Goal: Information Seeking & Learning: Learn about a topic

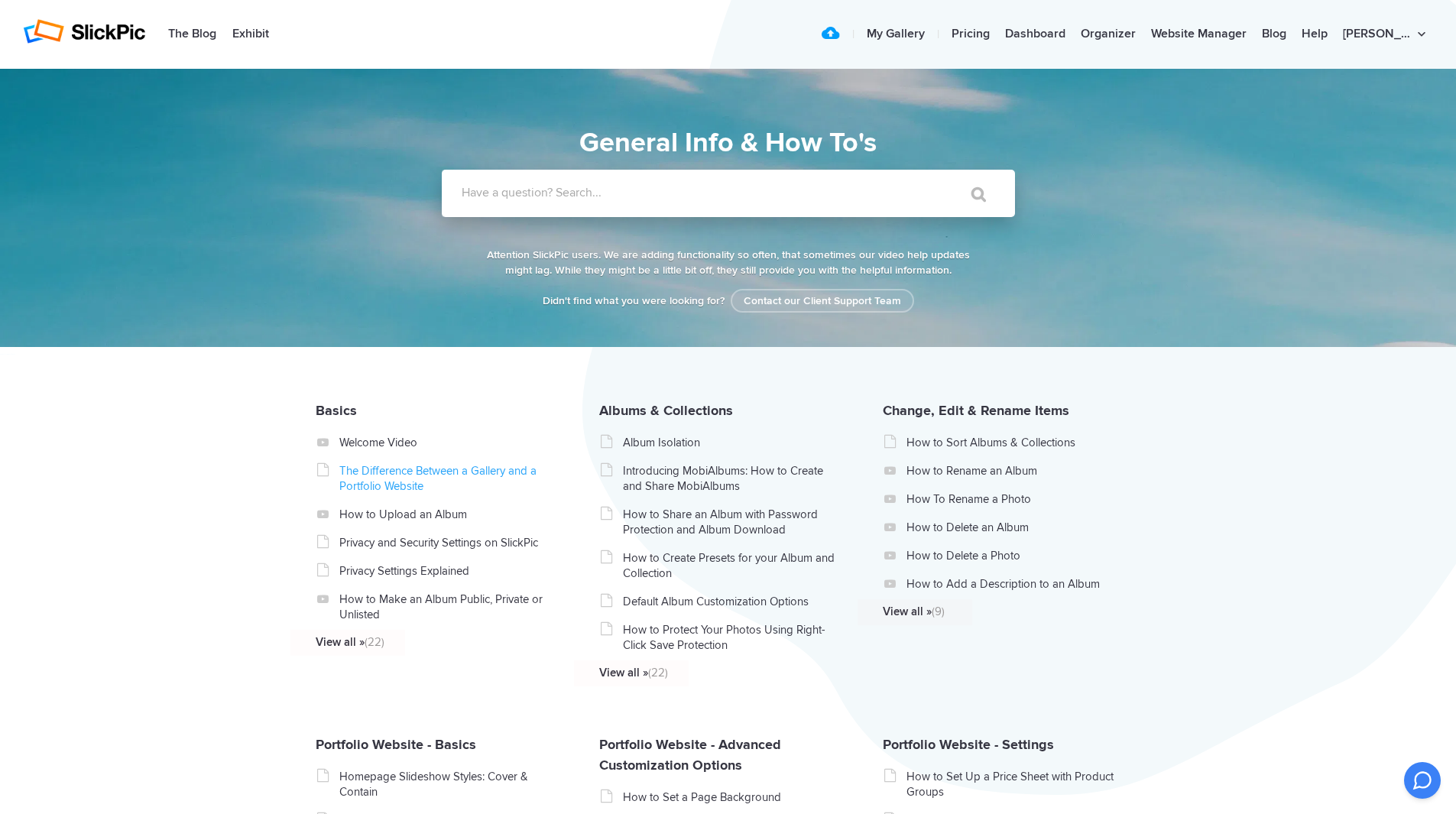
click at [428, 468] on link "The Difference Between a Gallery and a Portfolio Website" at bounding box center [447, 478] width 216 height 31
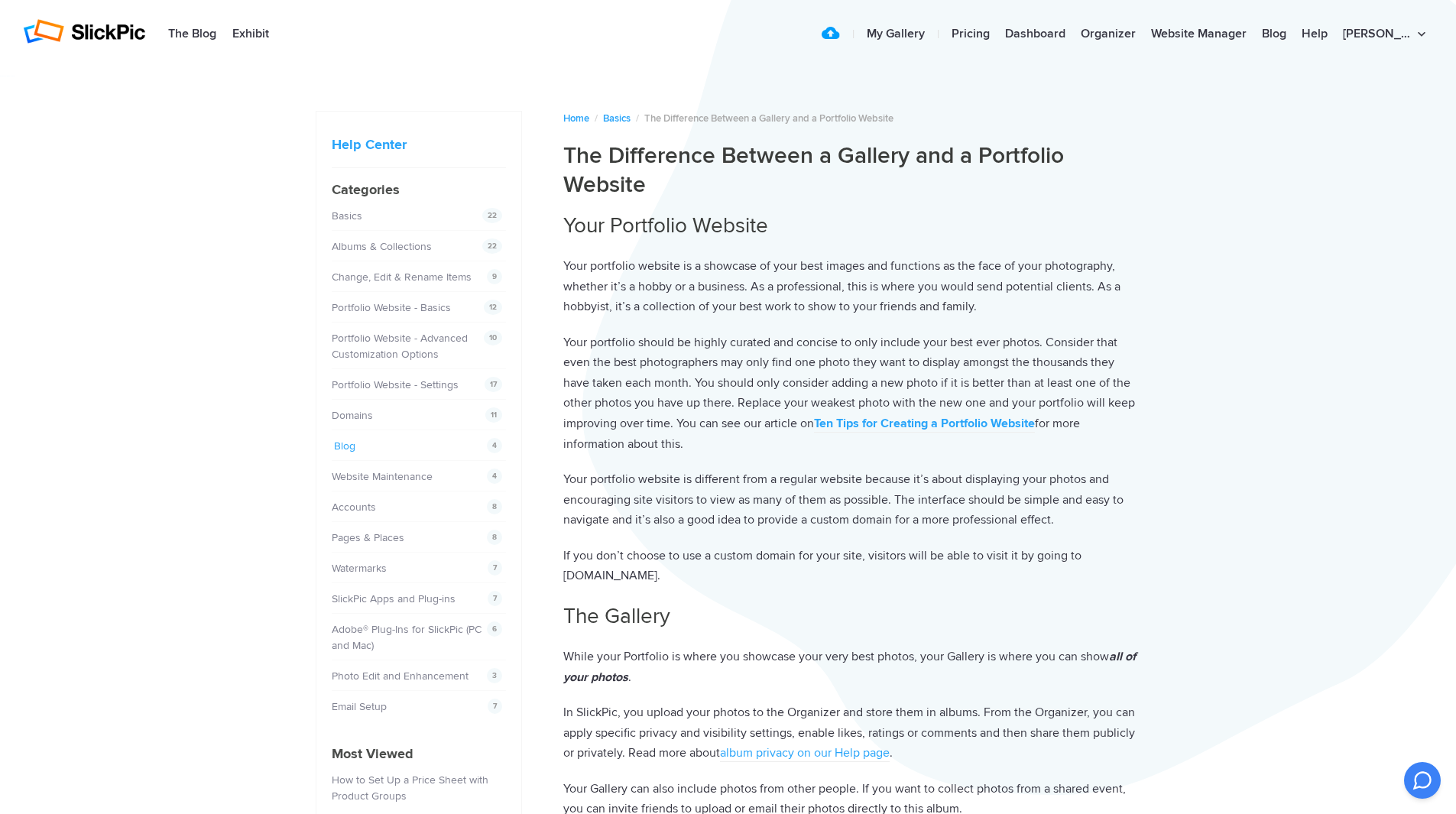
click at [351, 450] on link "Blog" at bounding box center [345, 446] width 21 height 13
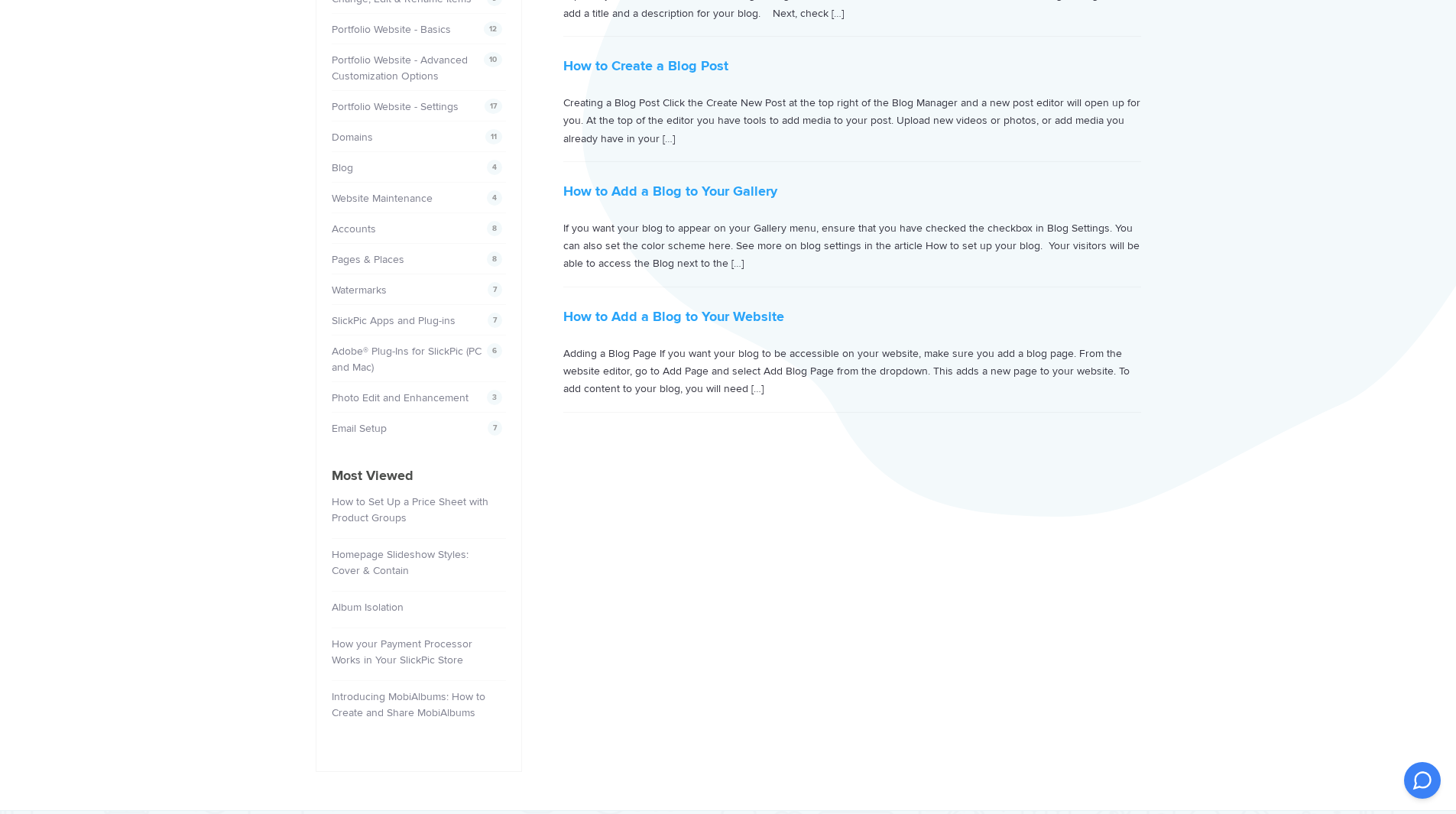
scroll to position [305, 0]
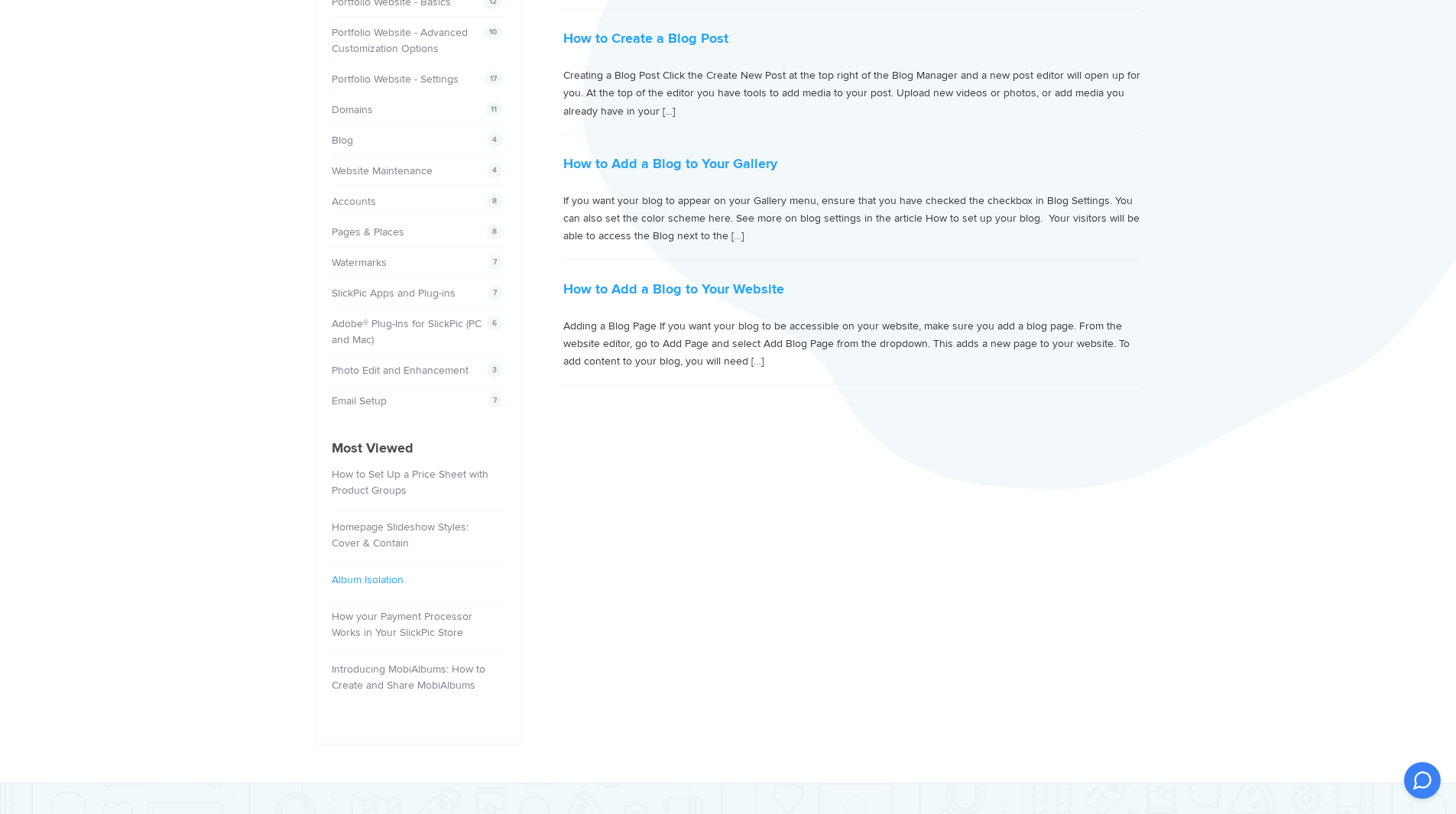
click at [385, 575] on link "Album Isolation" at bounding box center [367, 580] width 72 height 13
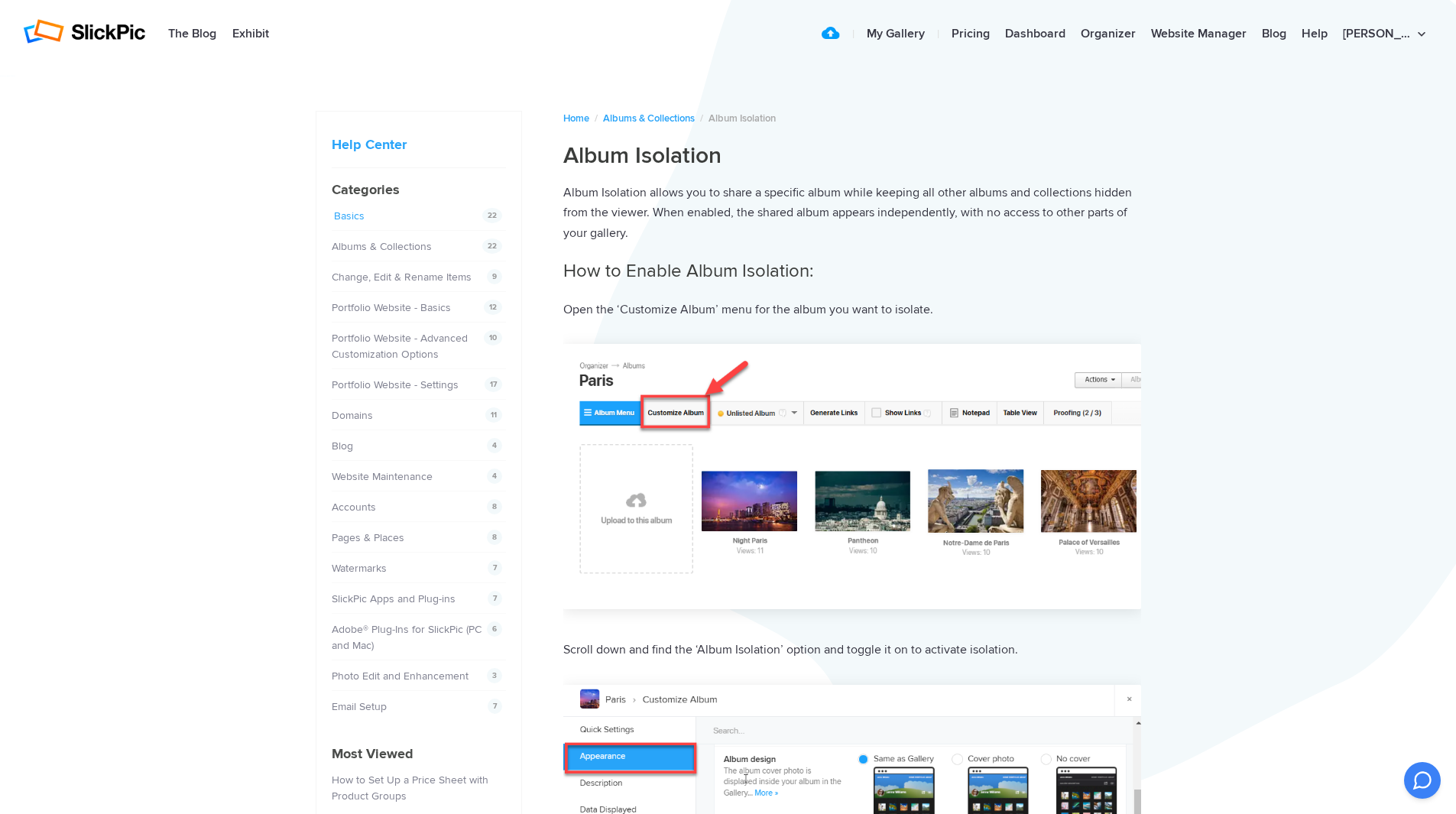
click at [353, 216] on link "Basics" at bounding box center [349, 216] width 31 height 13
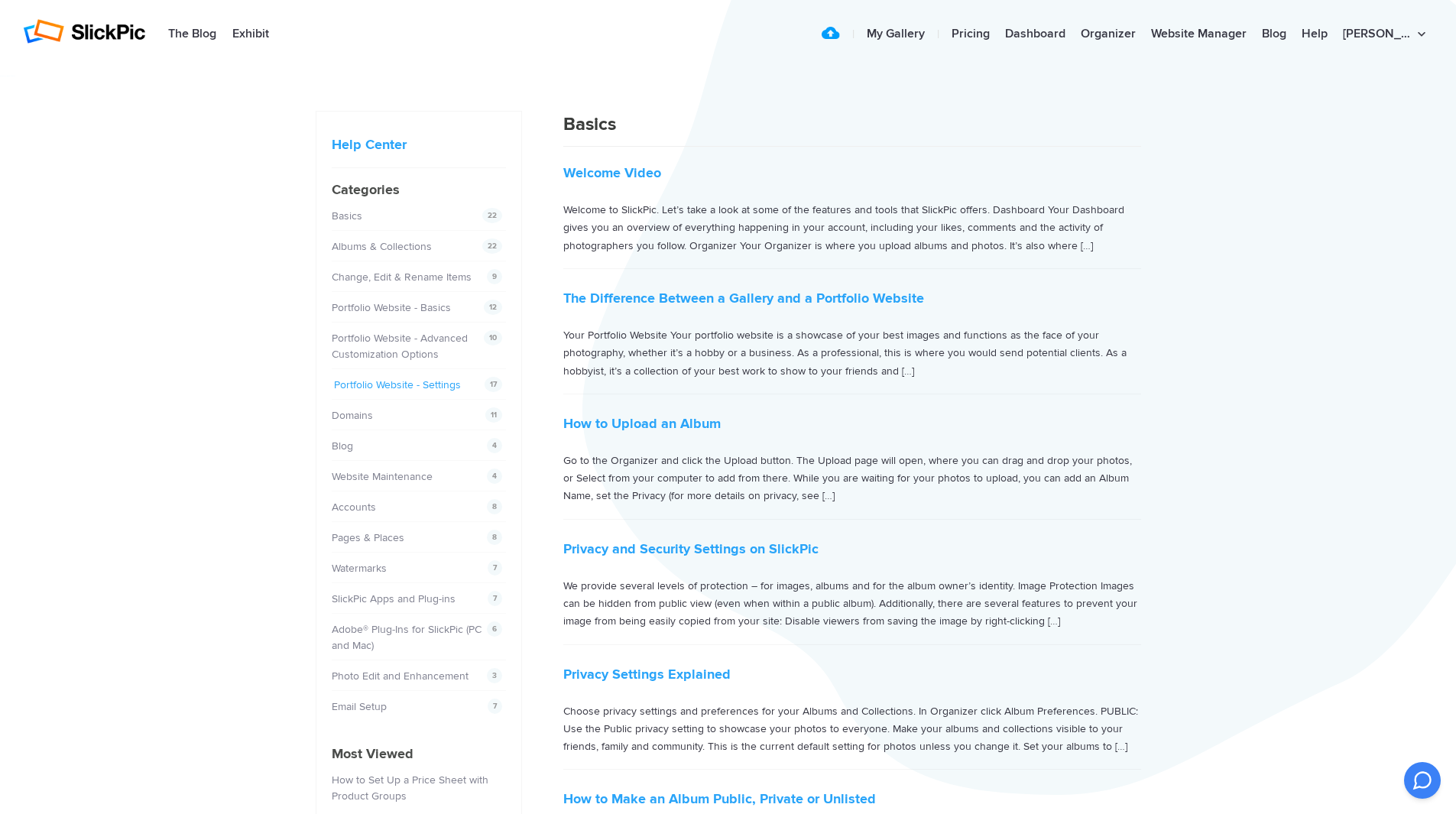
click at [361, 380] on link "Portfolio Website - Settings" at bounding box center [398, 385] width 127 height 13
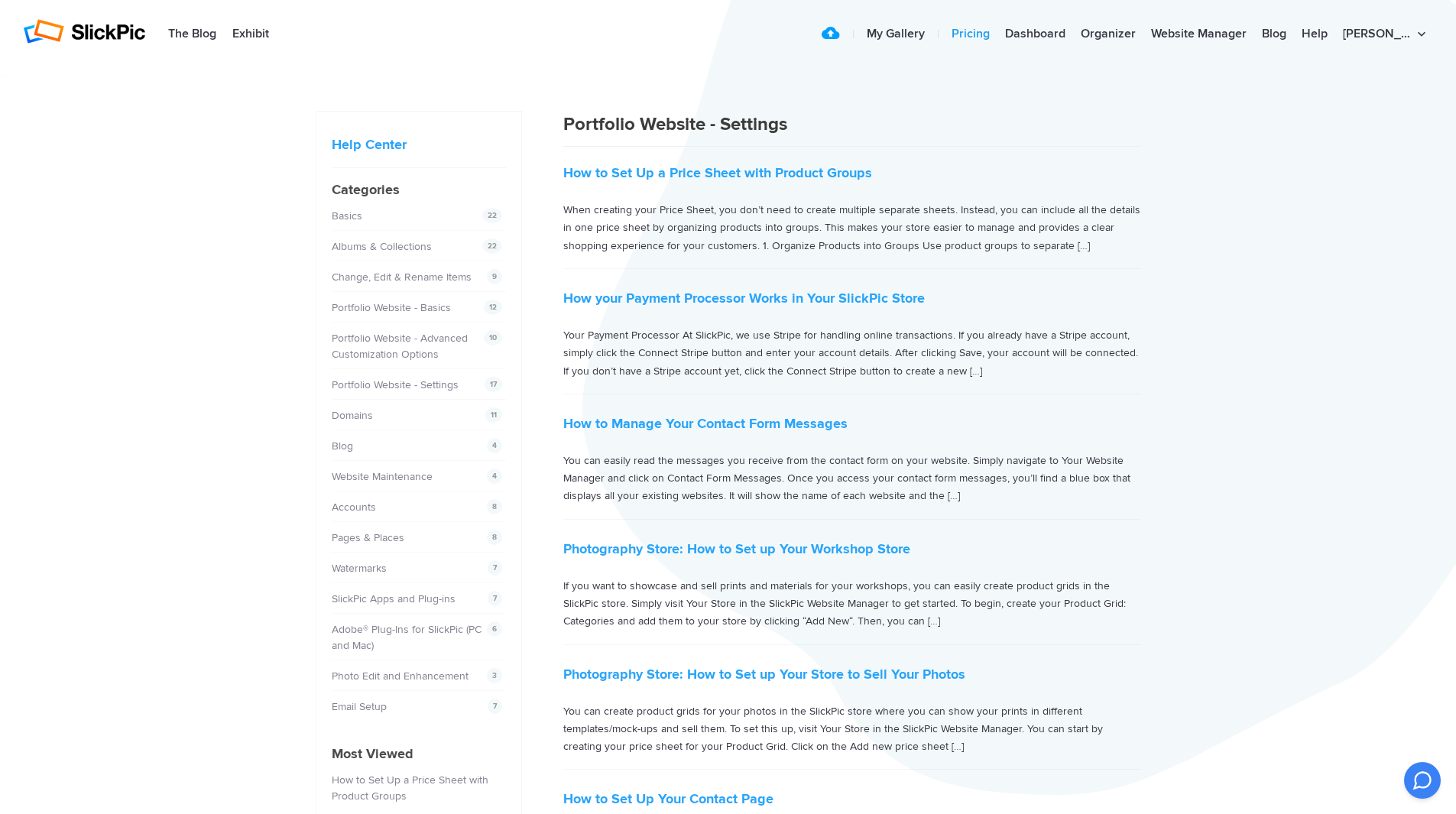
click at [997, 35] on link "Pricing" at bounding box center [971, 34] width 54 height 31
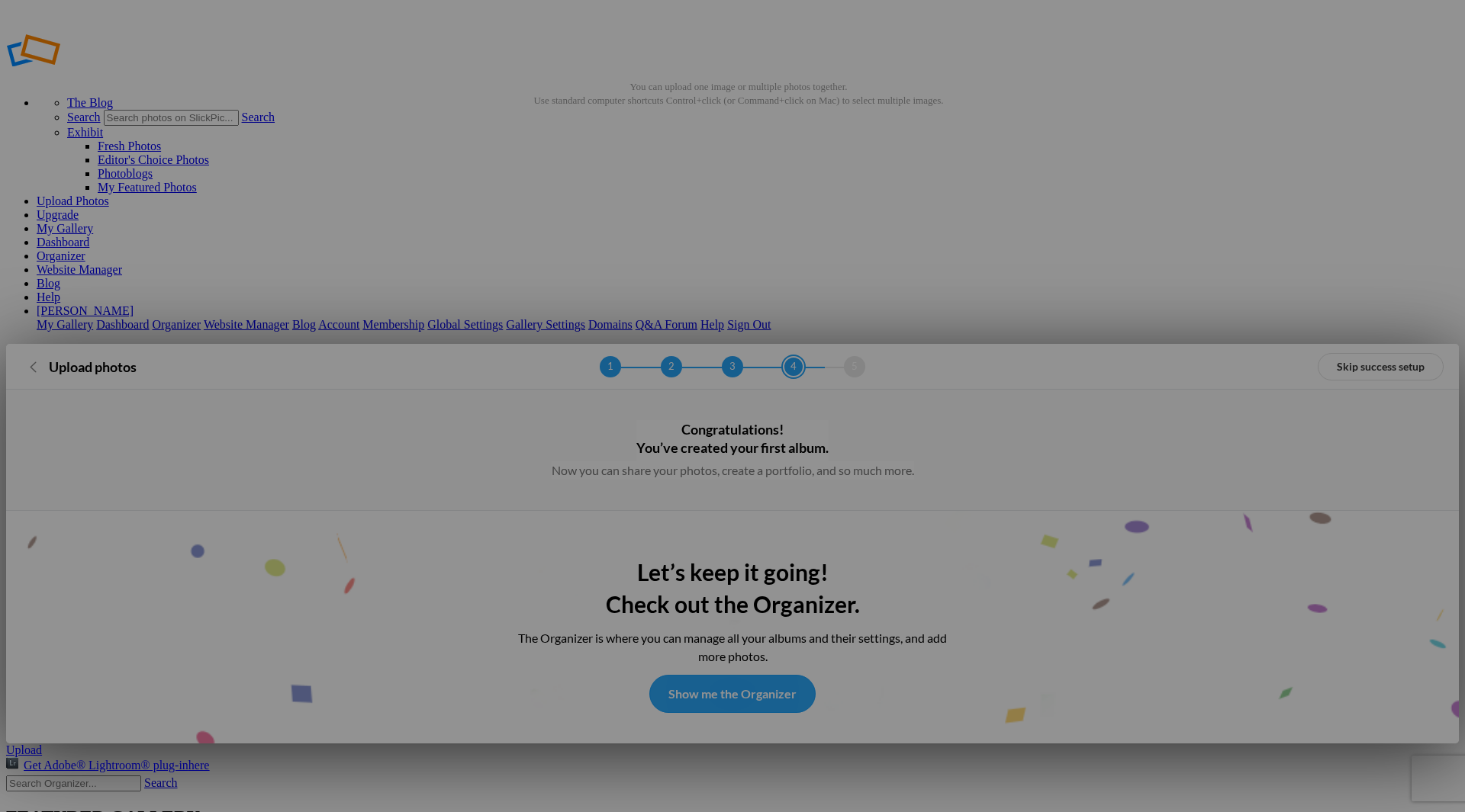
click at [681, 675] on link "Show me the Organizer" at bounding box center [732, 694] width 166 height 38
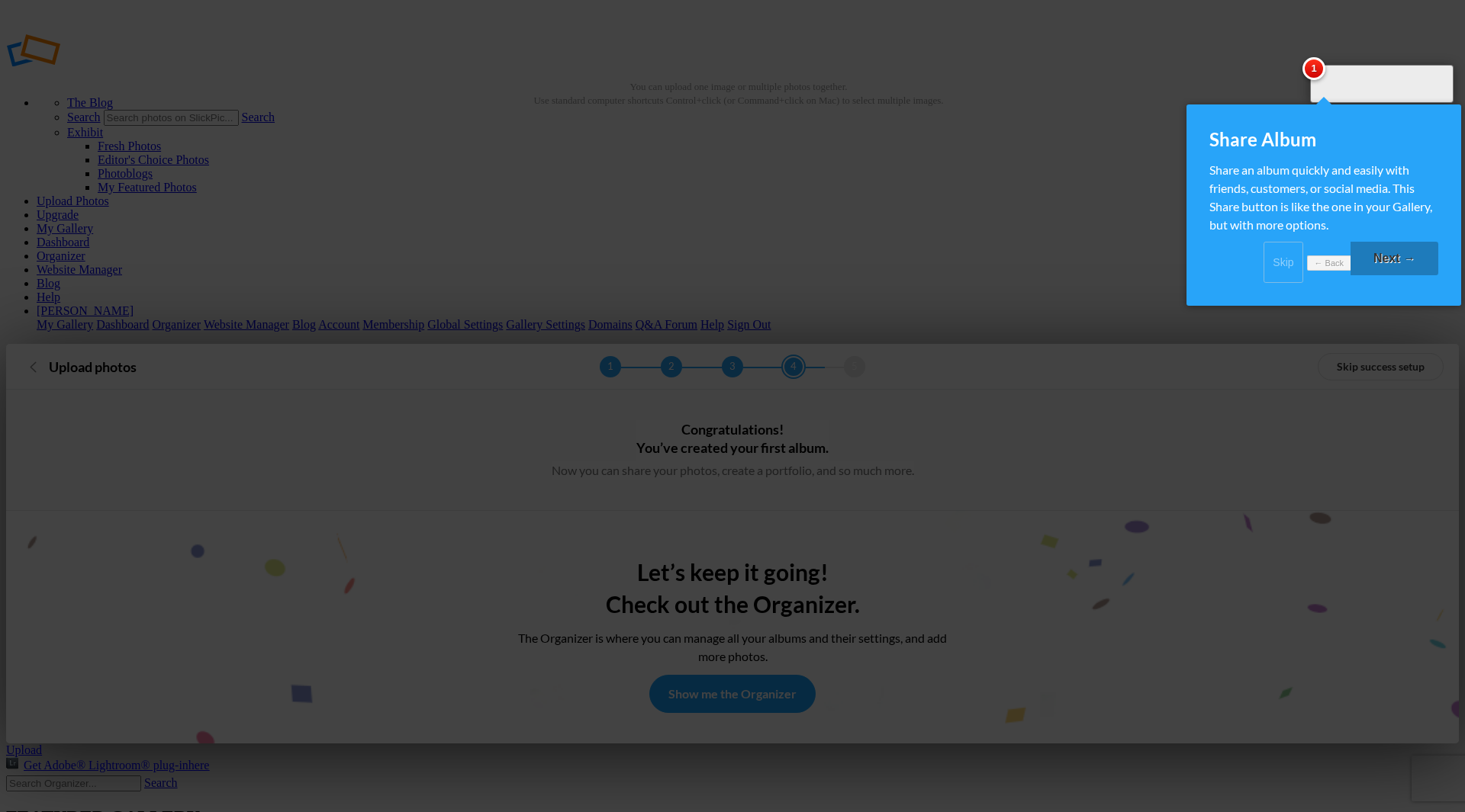
click at [1384, 262] on link "Next →" at bounding box center [1394, 259] width 87 height 34
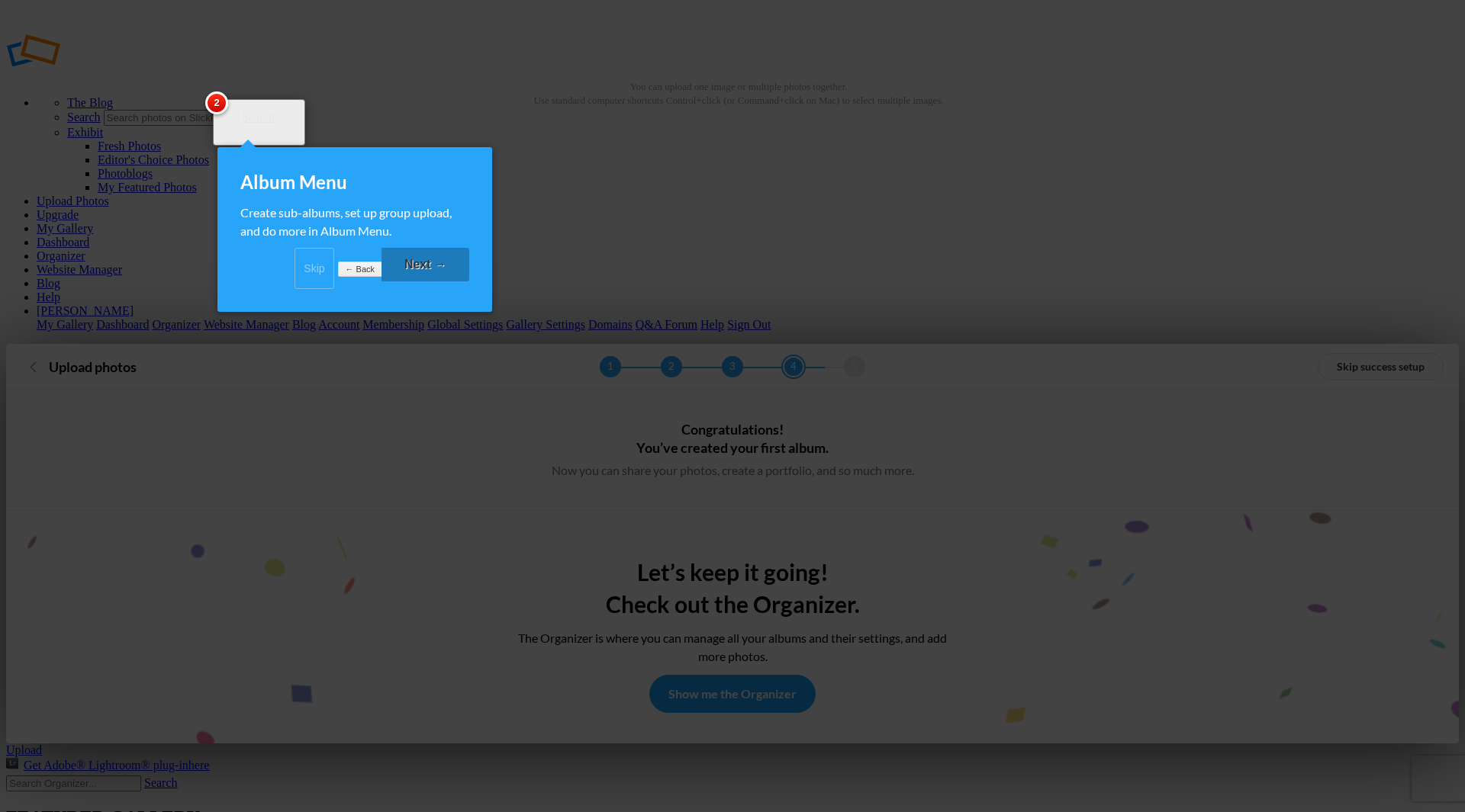
click at [432, 278] on link "Next →" at bounding box center [425, 264] width 87 height 34
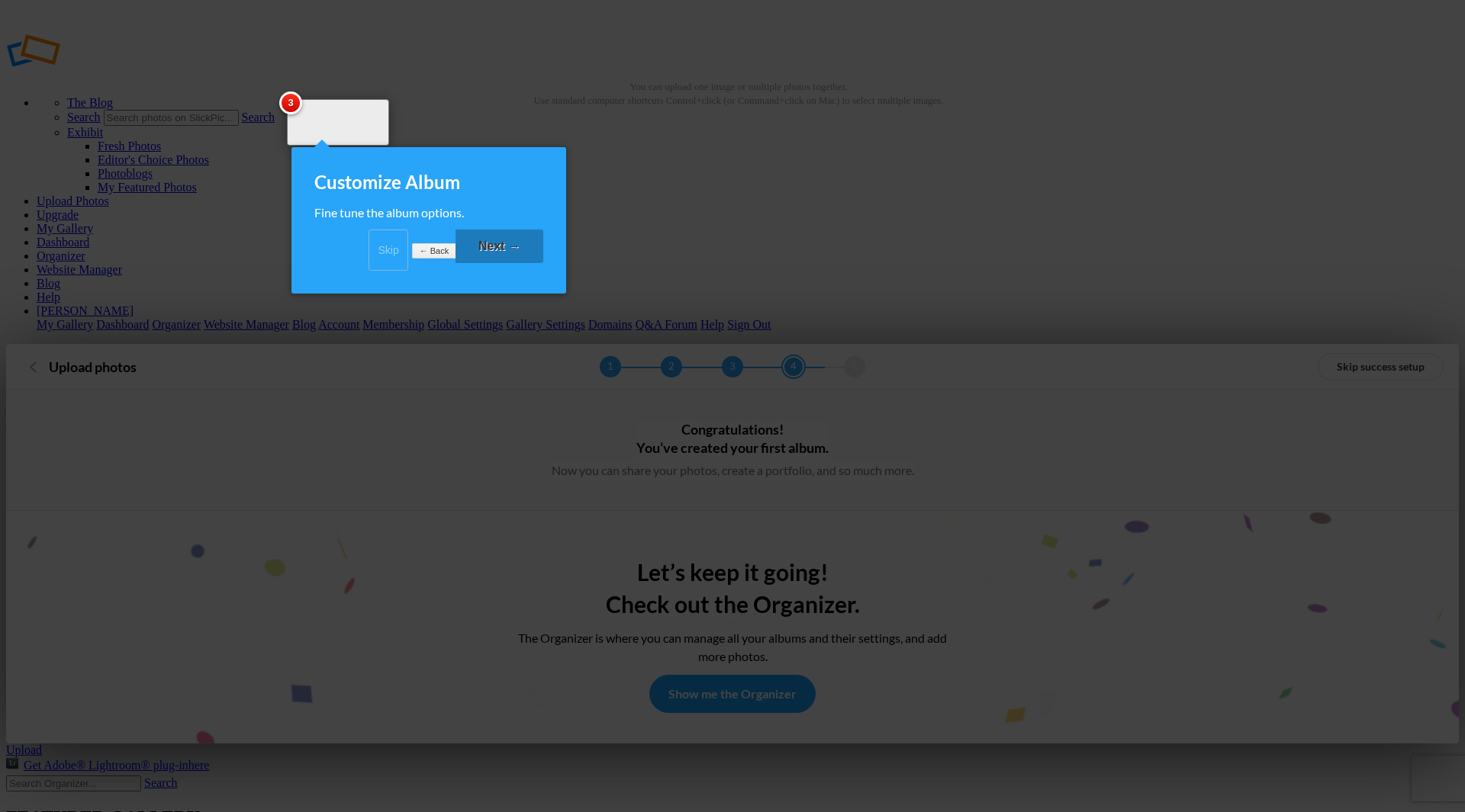
click at [478, 260] on link "Next →" at bounding box center [499, 246] width 87 height 34
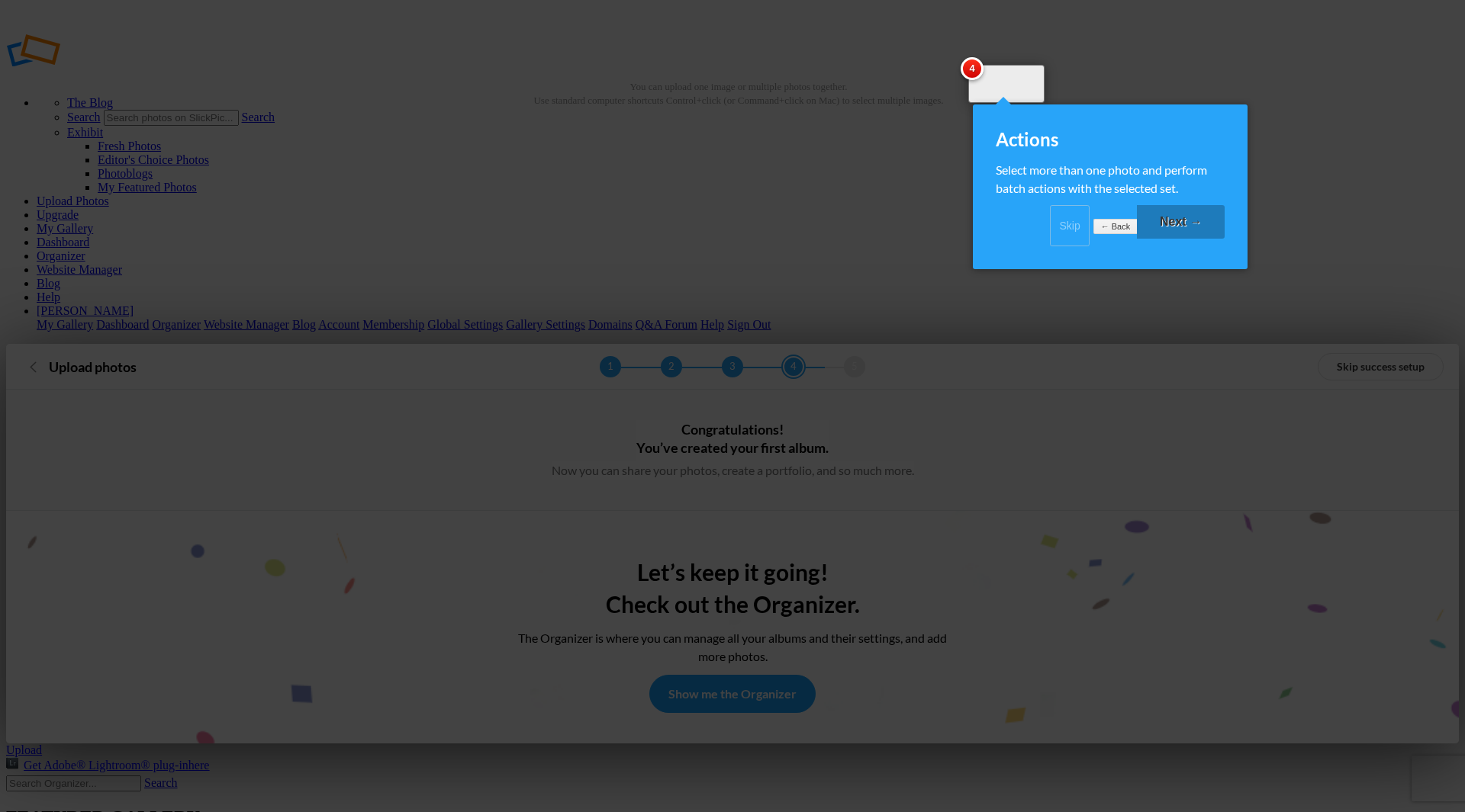
click at [1163, 228] on link "Next →" at bounding box center [1181, 222] width 87 height 34
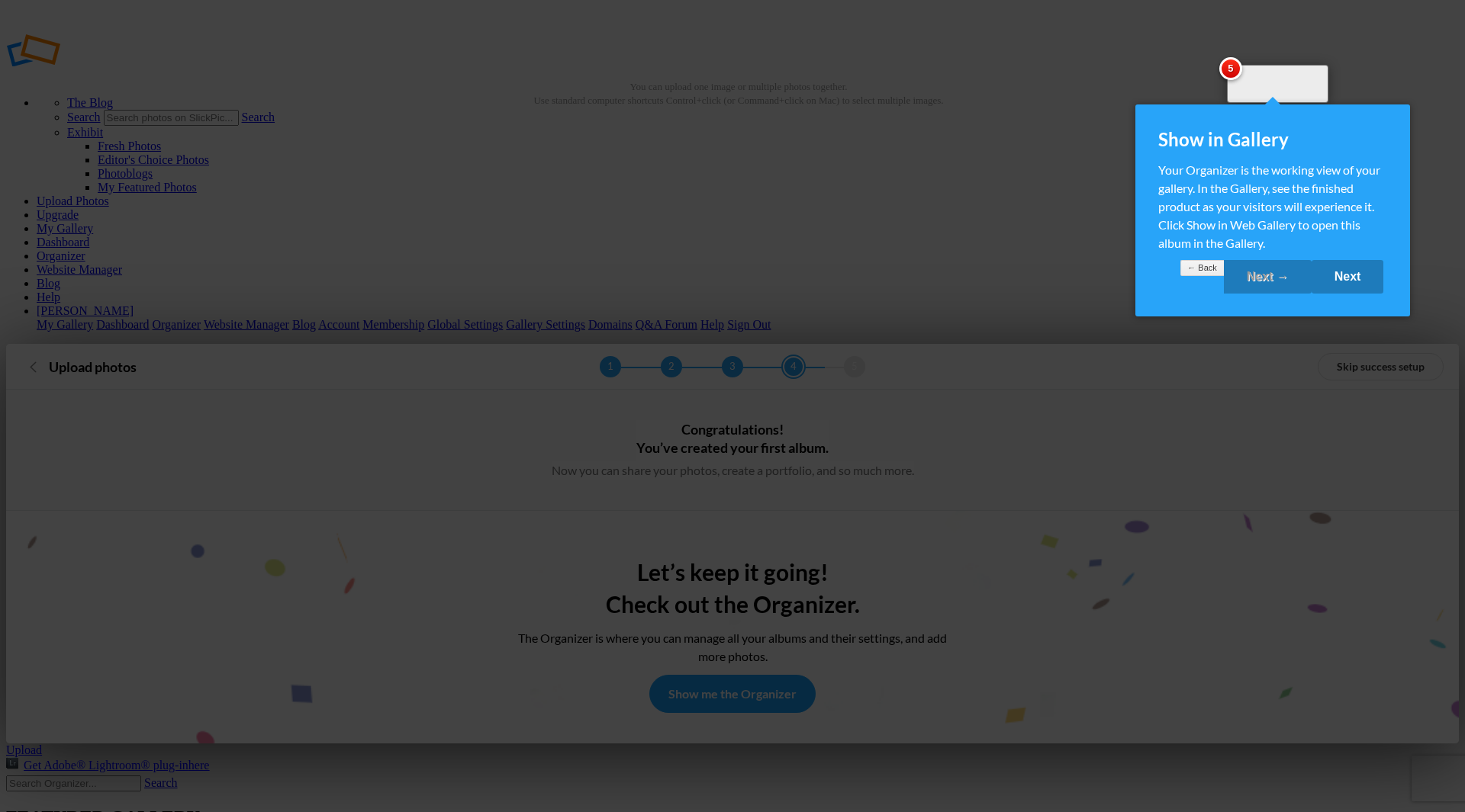
click at [1315, 291] on link "Next" at bounding box center [1348, 277] width 73 height 34
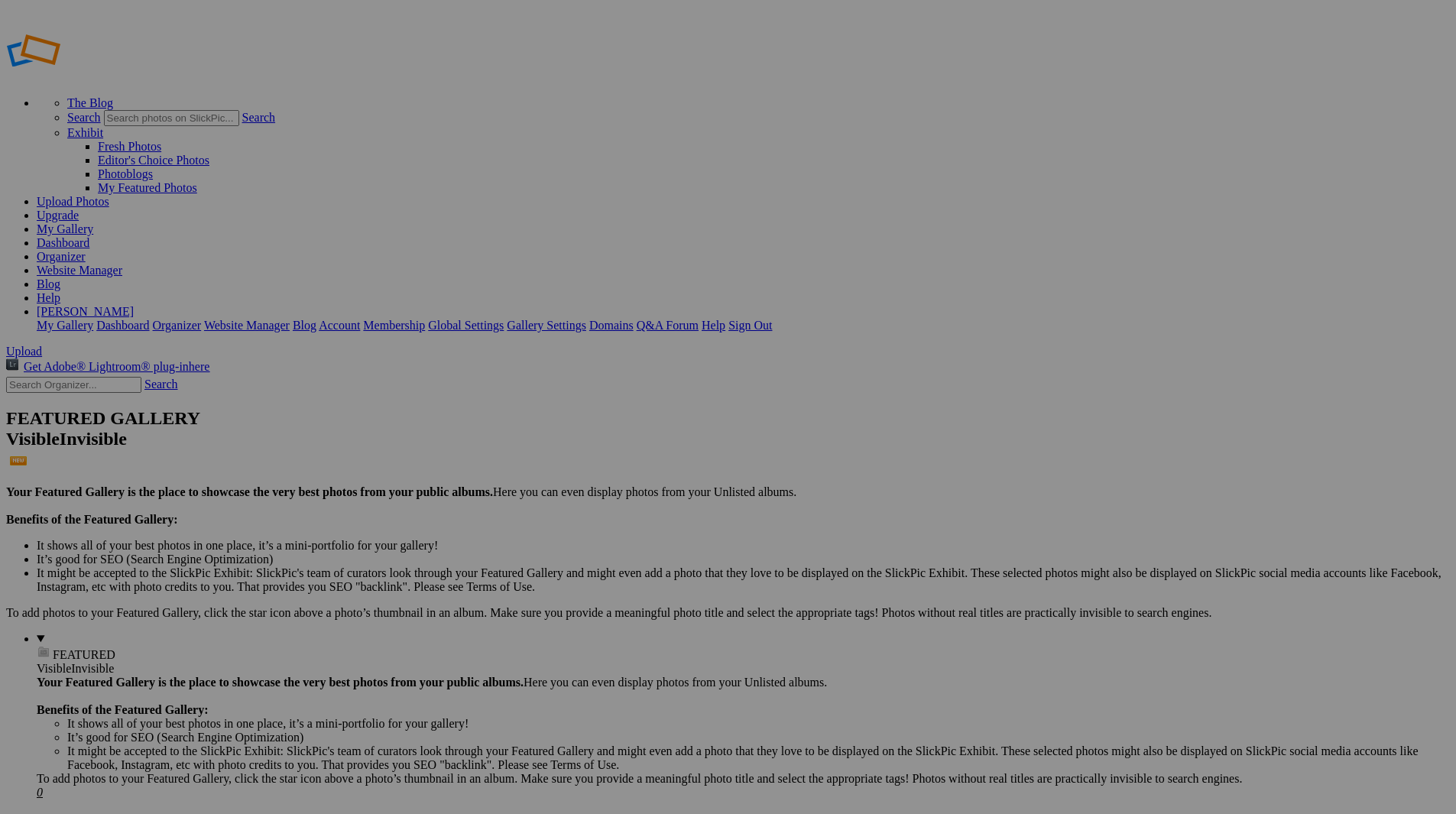
click at [60, 277] on link "Blog" at bounding box center [48, 284] width 24 height 13
